Goal: Task Accomplishment & Management: Use online tool/utility

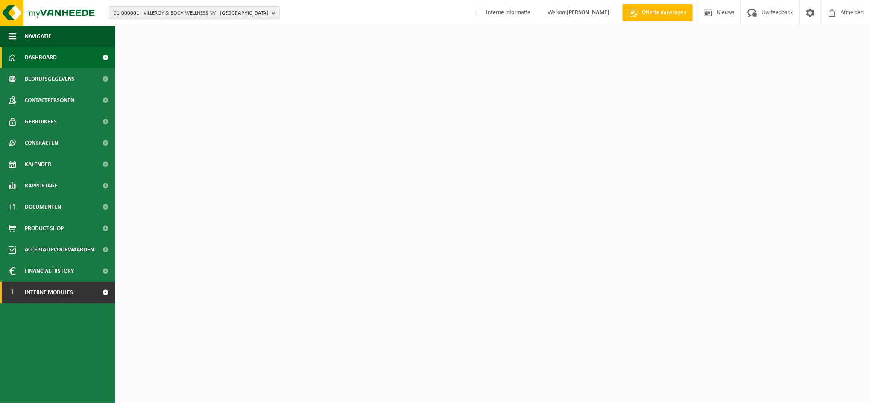
click at [55, 292] on span "Interne modules" at bounding box center [49, 292] width 48 height 21
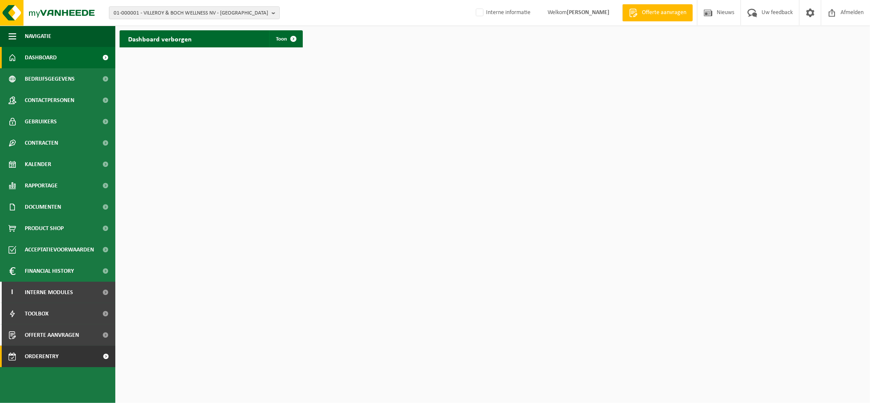
click at [39, 353] on span "Orderentry Goedkeuring" at bounding box center [61, 356] width 72 height 21
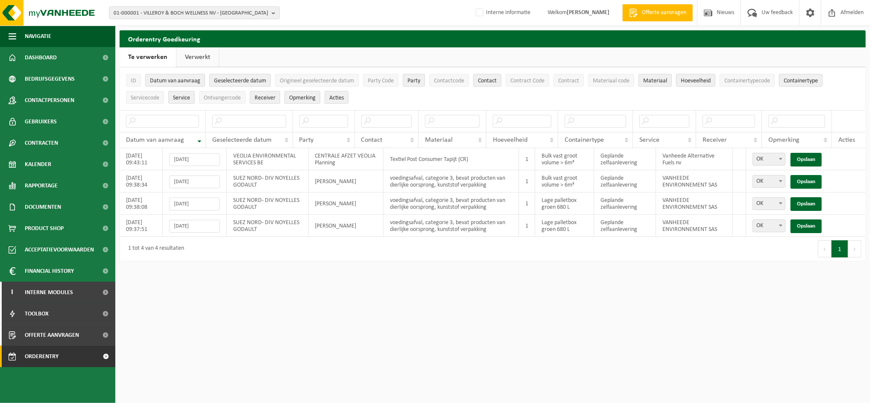
click at [195, 56] on link "Verwerkt" at bounding box center [197, 57] width 42 height 20
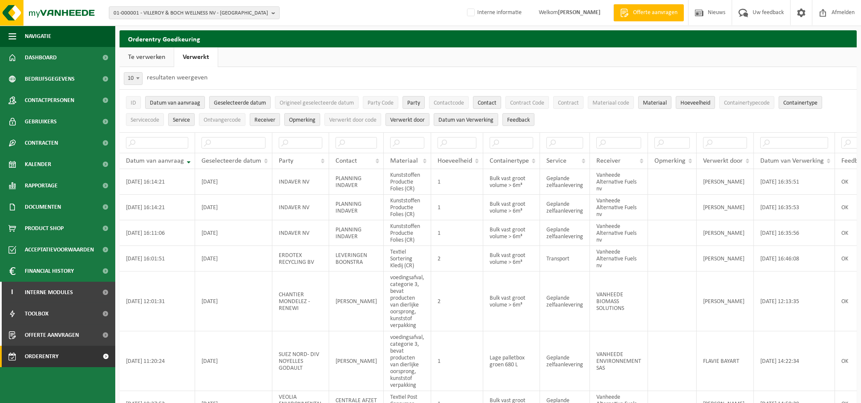
click at [145, 60] on link "Te verwerken" at bounding box center [147, 57] width 54 height 20
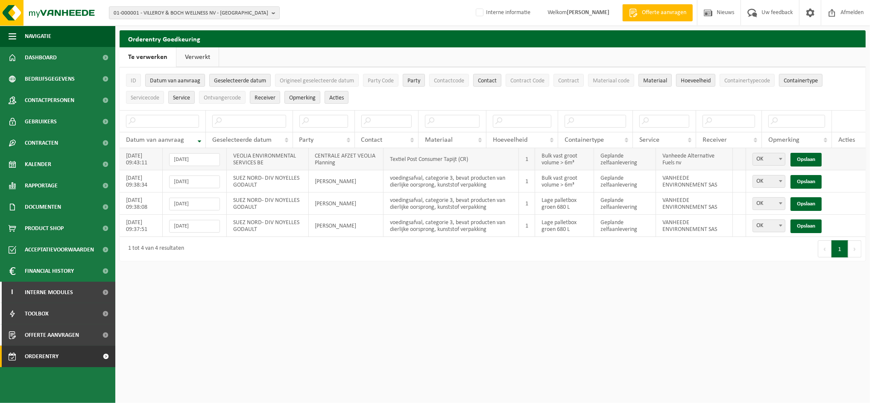
click at [299, 155] on td "VEOLIA ENVIRONMENTAL SERVICES BE" at bounding box center [268, 159] width 82 height 22
click at [337, 158] on td "CENTRALE AFZET VEOLIA Planning" at bounding box center [346, 159] width 75 height 22
